Goal: Find specific page/section: Find specific page/section

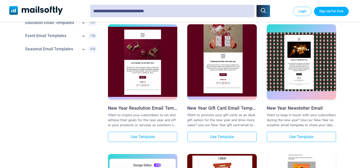
scroll to position [228, 0]
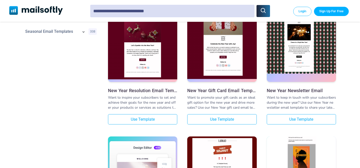
click at [228, 69] on img at bounding box center [221, 35] width 69 height 86
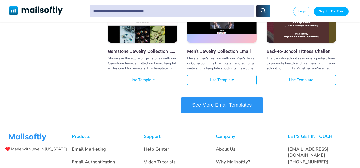
scroll to position [523, 0]
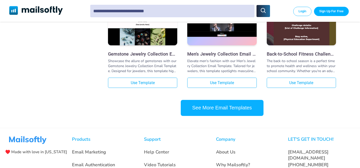
click at [215, 113] on button "See More Email Templates" at bounding box center [222, 108] width 83 height 16
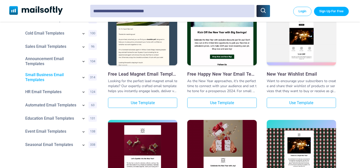
scroll to position [111, 0]
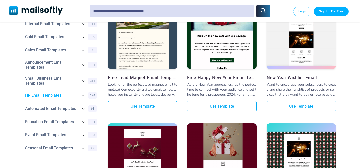
click at [57, 93] on link "HR Email Templates" at bounding box center [51, 95] width 53 height 5
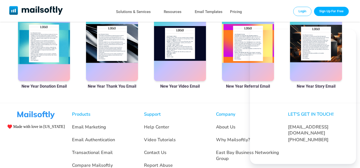
scroll to position [344, 0]
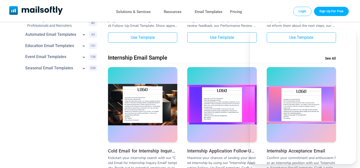
scroll to position [163, 0]
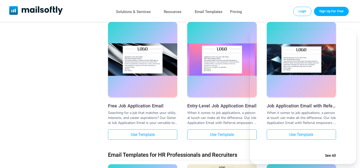
scroll to position [482, 0]
